Goal: Information Seeking & Learning: Check status

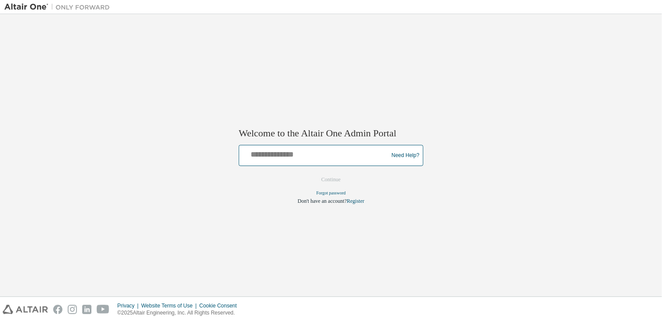
click at [259, 153] on input "text" at bounding box center [315, 153] width 145 height 13
type input "**********"
click at [338, 176] on button "Continue" at bounding box center [331, 179] width 38 height 13
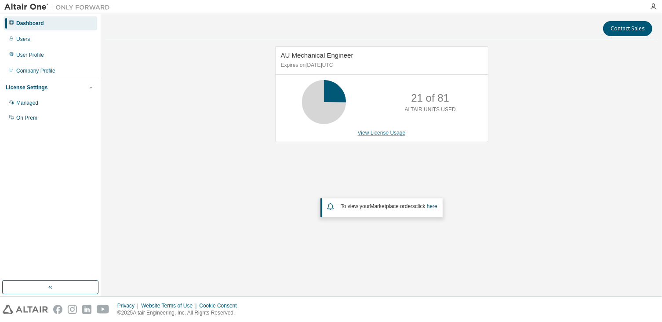
click at [398, 131] on link "View License Usage" at bounding box center [382, 133] width 48 height 6
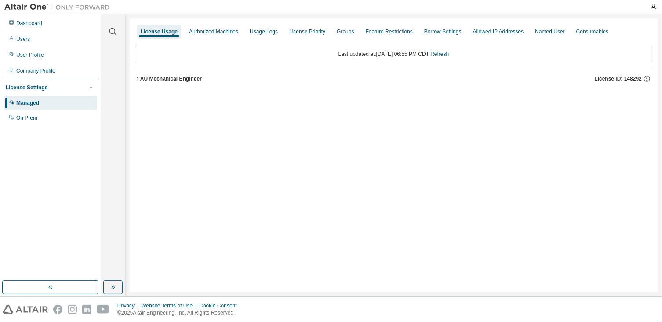
click at [170, 73] on button "AU Mechanical Engineer License ID: 148292" at bounding box center [394, 78] width 518 height 19
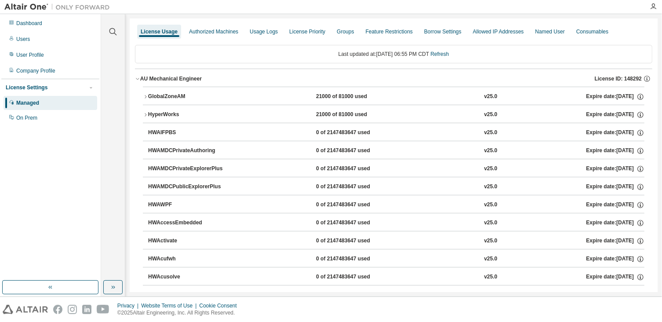
click at [171, 77] on div "AU Mechanical Engineer" at bounding box center [171, 78] width 62 height 7
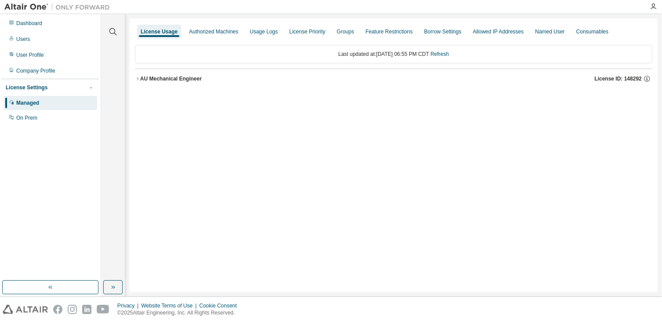
click at [171, 77] on div "AU Mechanical Engineer" at bounding box center [171, 78] width 62 height 7
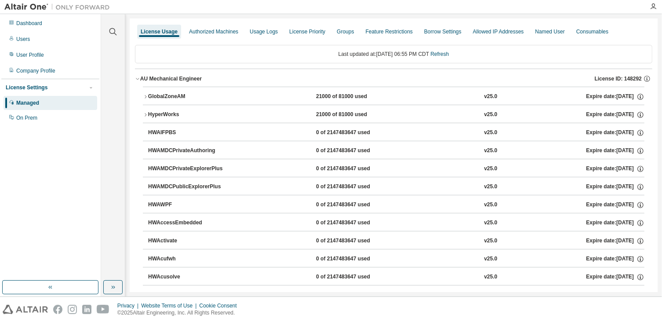
click at [170, 95] on div "GlobalZoneAM" at bounding box center [187, 97] width 79 height 8
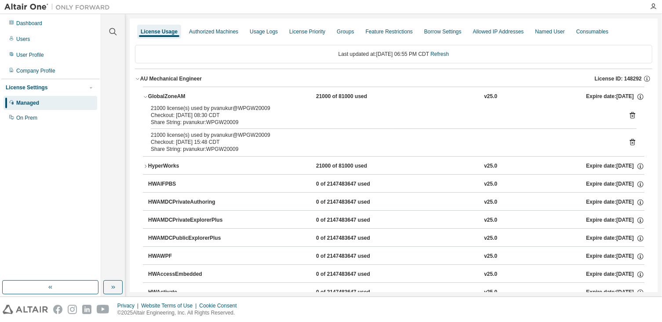
click at [630, 116] on icon at bounding box center [632, 115] width 5 height 7
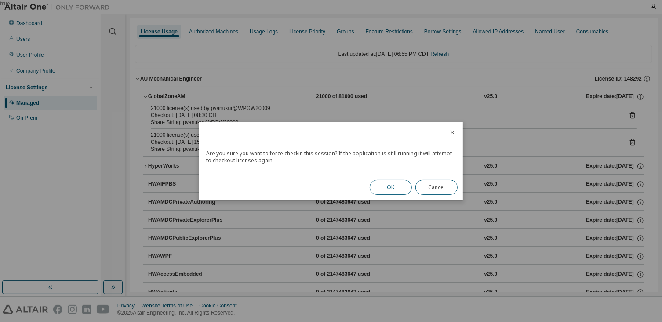
click at [387, 182] on button "OK" at bounding box center [391, 187] width 42 height 15
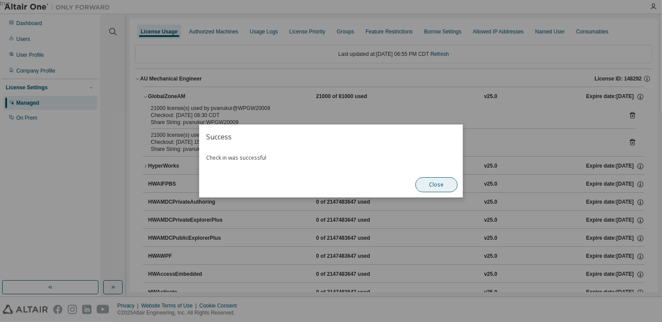
click at [439, 184] on button "Close" at bounding box center [437, 184] width 42 height 15
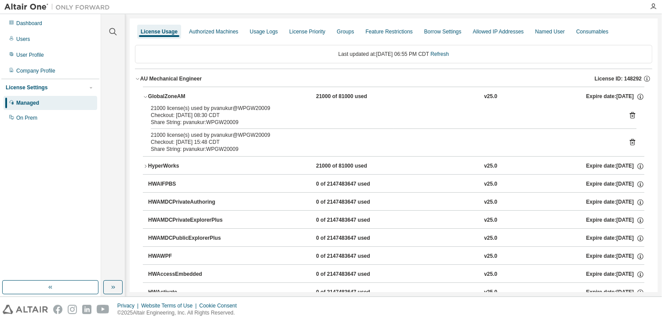
click at [630, 142] on icon at bounding box center [632, 142] width 5 height 7
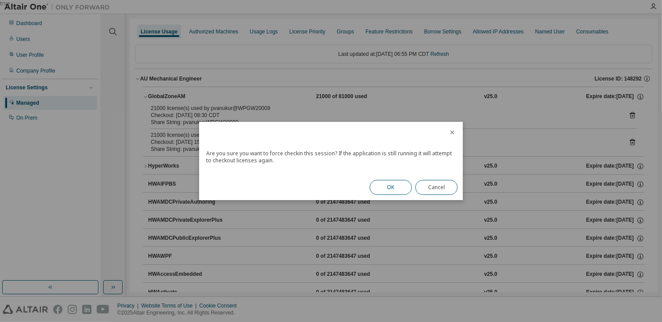
click at [397, 185] on button "OK" at bounding box center [391, 187] width 42 height 15
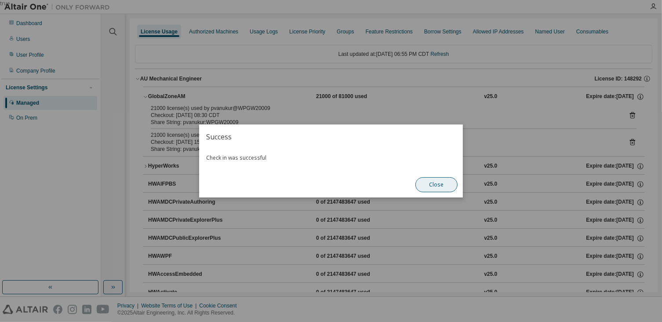
click at [431, 183] on button "Close" at bounding box center [437, 184] width 42 height 15
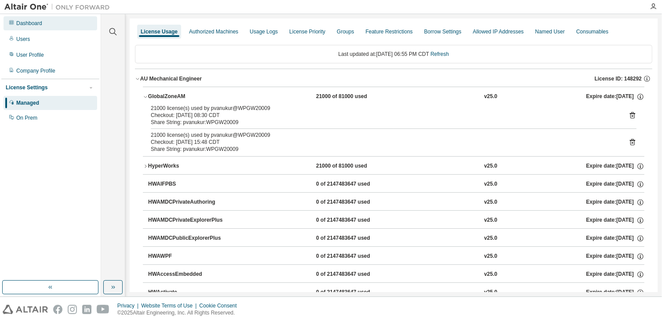
click at [23, 26] on div "Dashboard" at bounding box center [29, 23] width 26 height 7
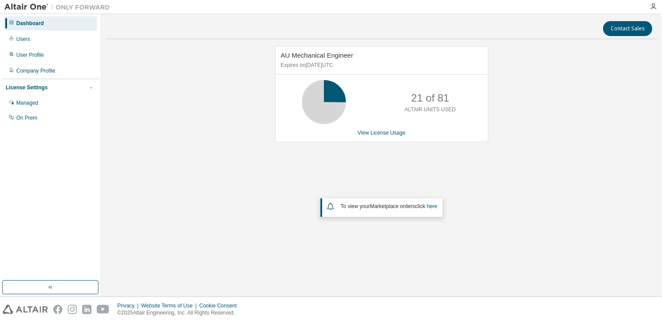
click at [384, 136] on div "AU Mechanical Engineer Expires on [DATE] UTC 21 of 81 ALTAIR UNITS USED View Li…" at bounding box center [381, 94] width 213 height 96
click at [386, 132] on link "View License Usage" at bounding box center [382, 133] width 48 height 6
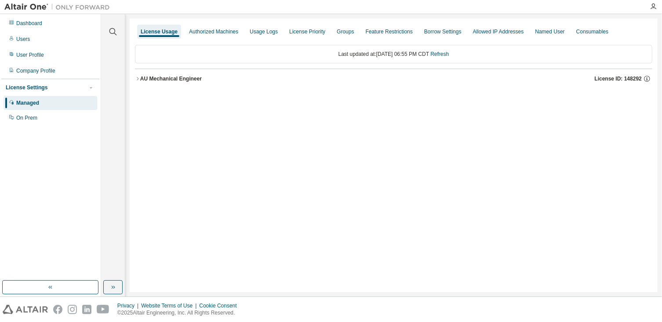
click at [189, 84] on button "AU Mechanical Engineer License ID: 148292" at bounding box center [394, 78] width 518 height 19
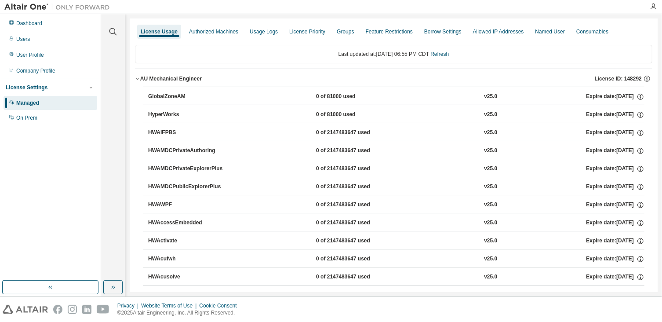
click at [171, 93] on div "GlobalZoneAM" at bounding box center [187, 97] width 79 height 8
click at [46, 31] on div "Dashboard Users User Profile Company Profile License Settings Managed On Prem" at bounding box center [50, 70] width 98 height 110
click at [47, 26] on div "Dashboard" at bounding box center [51, 23] width 94 height 14
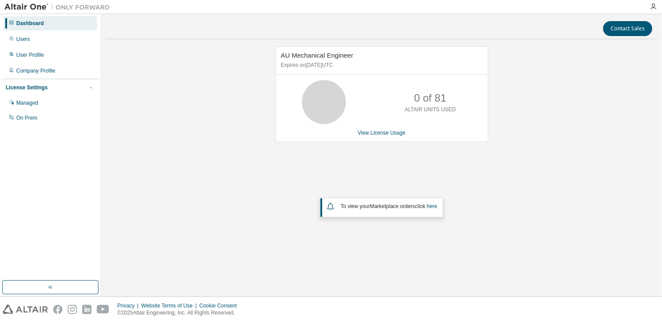
click at [13, 7] on img at bounding box center [59, 7] width 110 height 9
click at [30, 24] on div "Dashboard" at bounding box center [30, 23] width 28 height 7
click at [26, 14] on div at bounding box center [331, 7] width 662 height 14
click at [27, 10] on img at bounding box center [59, 7] width 110 height 9
click at [80, 288] on button "button" at bounding box center [50, 287] width 96 height 14
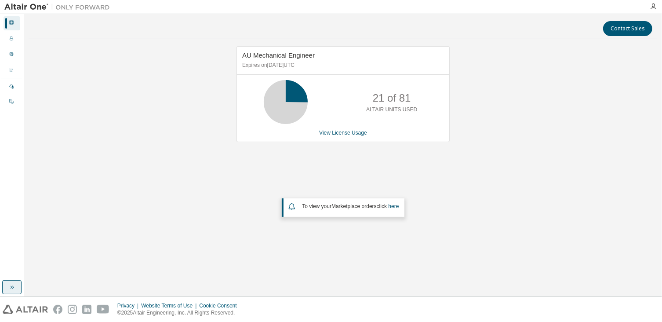
click at [9, 286] on icon "button" at bounding box center [11, 287] width 7 height 7
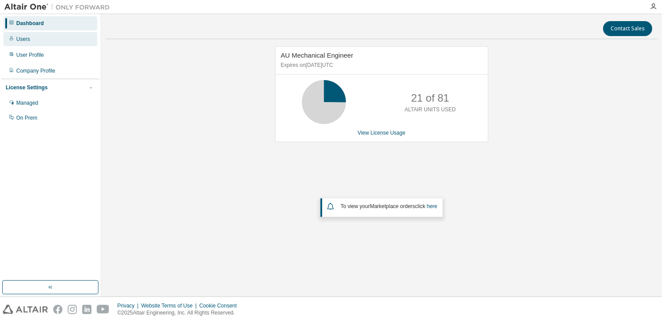
click at [27, 37] on div "Users" at bounding box center [23, 39] width 14 height 7
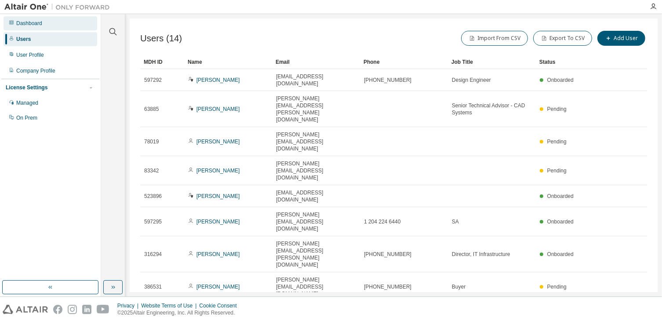
click at [33, 23] on div "Dashboard" at bounding box center [29, 23] width 26 height 7
